Goal: Navigation & Orientation: Find specific page/section

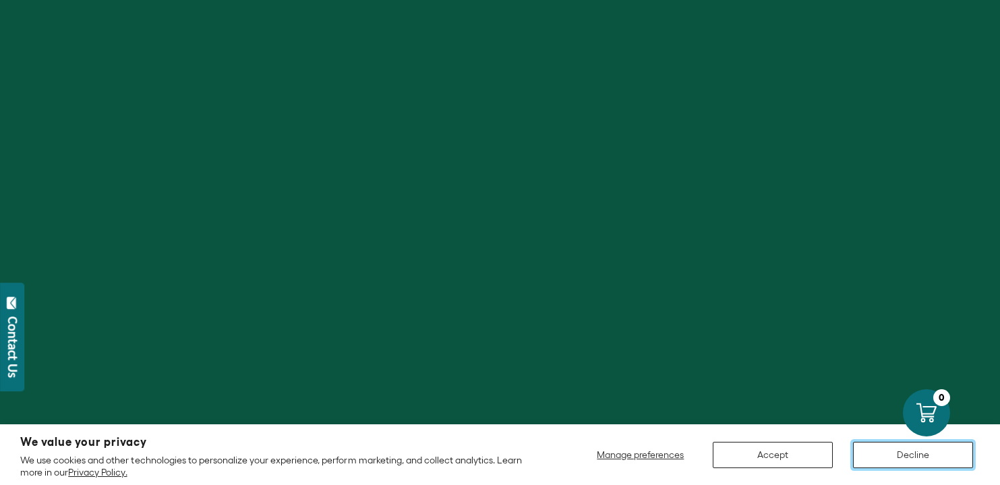
click at [923, 448] on button "Decline" at bounding box center [913, 455] width 120 height 26
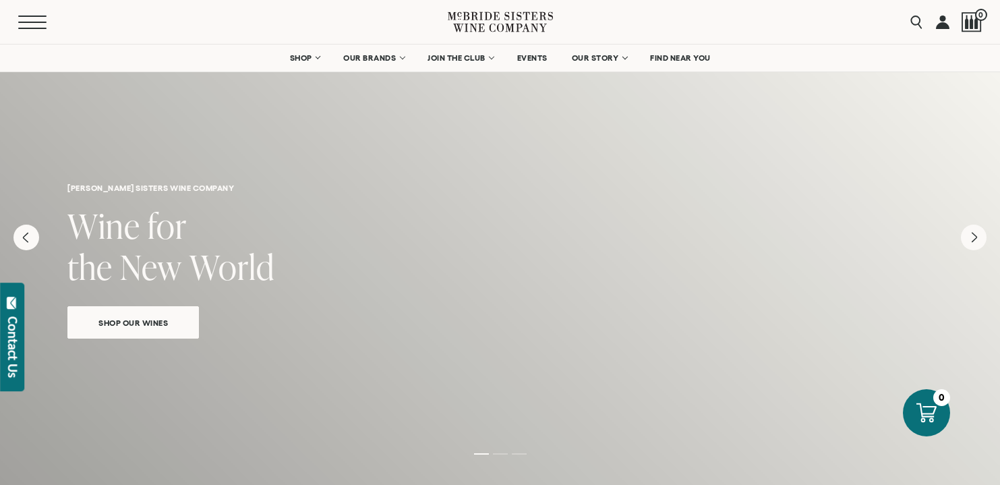
click at [27, 26] on button "Menu" at bounding box center [42, 22] width 49 height 13
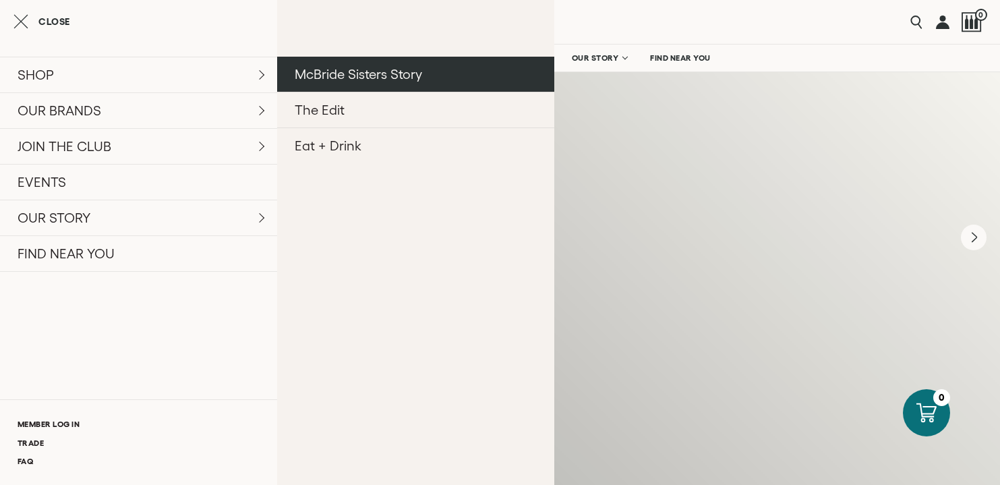
click at [370, 86] on link "McBride Sisters Story" at bounding box center [415, 74] width 277 height 35
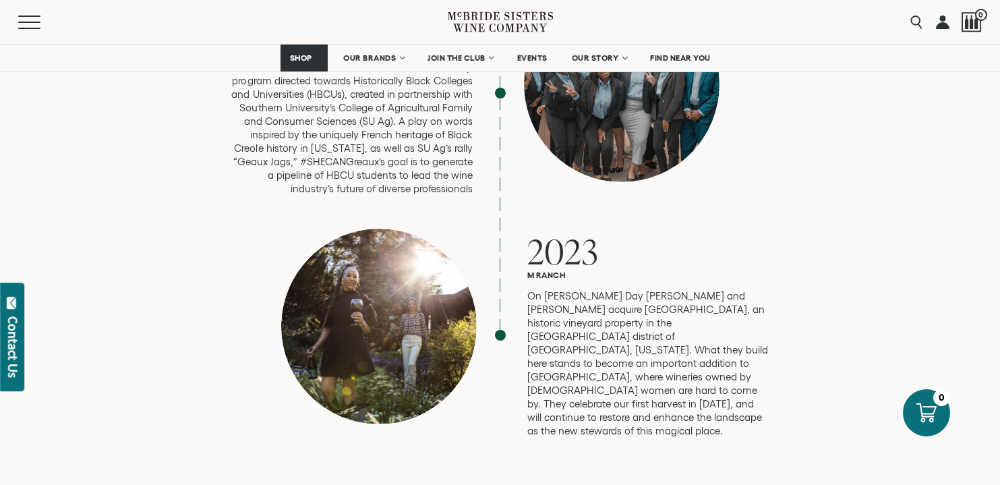
scroll to position [3625, 0]
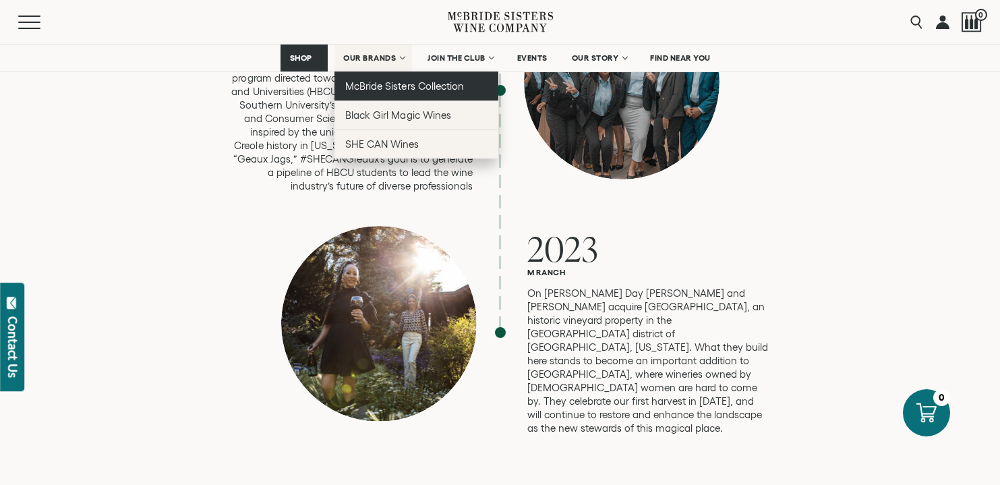
click at [403, 86] on span "McBride Sisters Collection" at bounding box center [404, 85] width 119 height 11
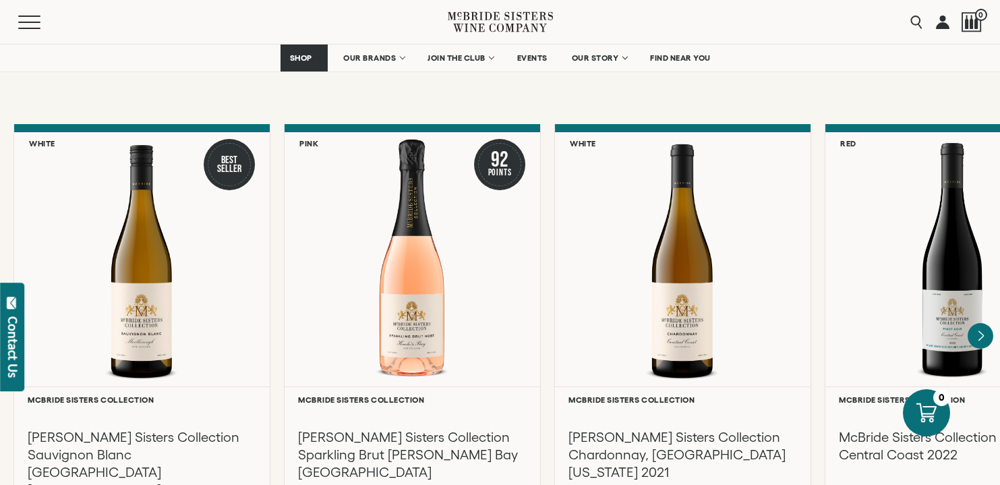
scroll to position [1134, 0]
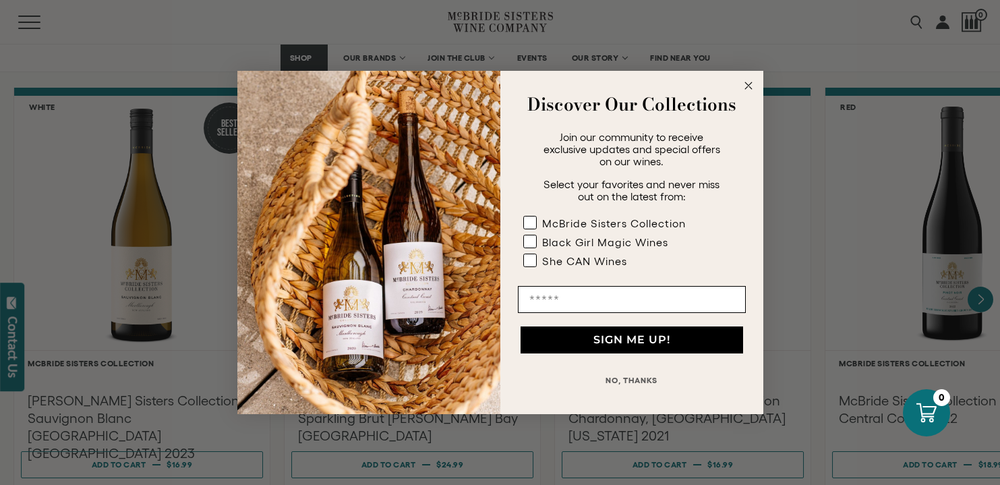
click at [742, 84] on circle "Close dialog" at bounding box center [748, 86] width 16 height 16
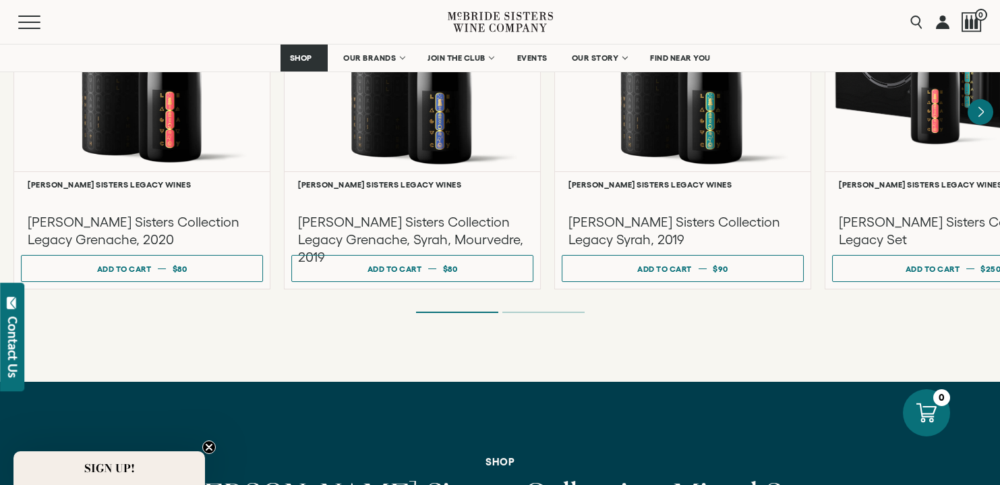
scroll to position [3687, 0]
